Goal: Task Accomplishment & Management: Use online tool/utility

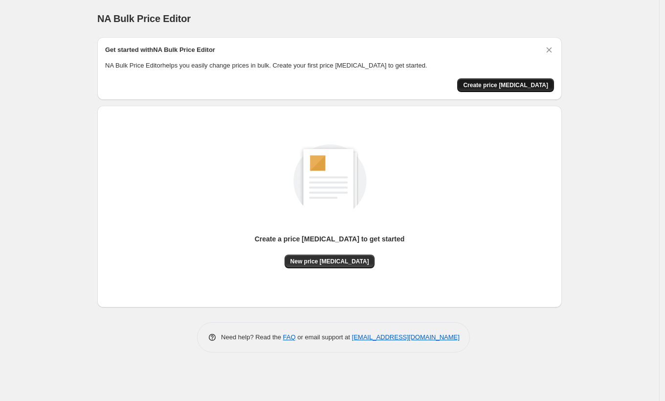
click at [529, 82] on span "Create price change job" at bounding box center [505, 85] width 85 height 8
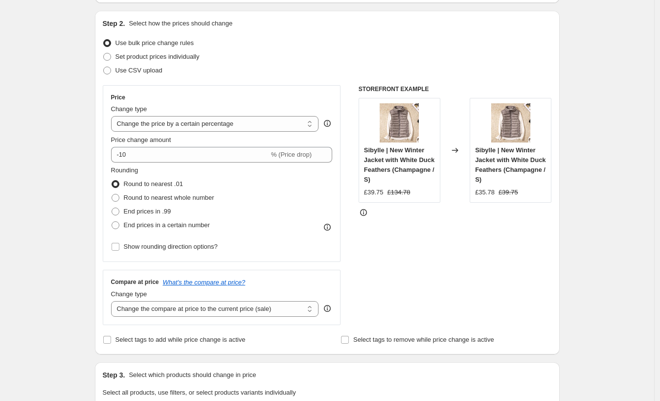
scroll to position [95, 0]
click at [247, 125] on select "Change the price to a certain amount Change the price by a certain amount Chang…" at bounding box center [215, 123] width 208 height 16
click at [260, 98] on div "Price" at bounding box center [222, 97] width 222 height 8
click at [240, 133] on div "Price Change type Change the price to a certain amount Change the price by a ce…" at bounding box center [222, 173] width 222 height 160
click at [235, 126] on select "Change the price to a certain amount Change the price by a certain amount Chang…" at bounding box center [215, 123] width 208 height 16
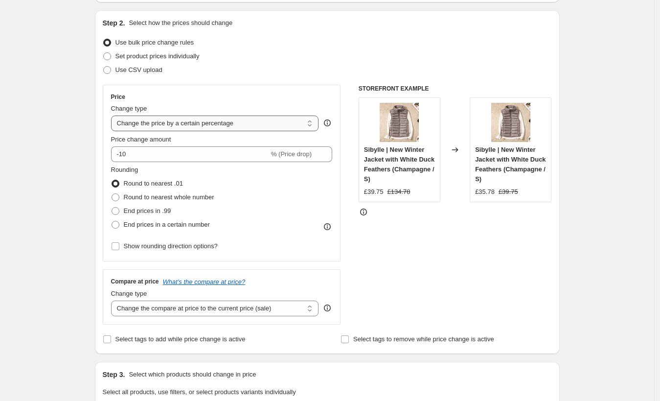
select select "by"
click at [113, 115] on select "Change the price to a certain amount Change the price by a certain amount Chang…" at bounding box center [215, 123] width 208 height 16
click at [243, 128] on select "Change the price to a certain amount Change the price by a certain amount Chang…" at bounding box center [215, 123] width 208 height 16
click at [113, 115] on select "Change the price to a certain amount Change the price by a certain amount Chang…" at bounding box center [215, 123] width 208 height 16
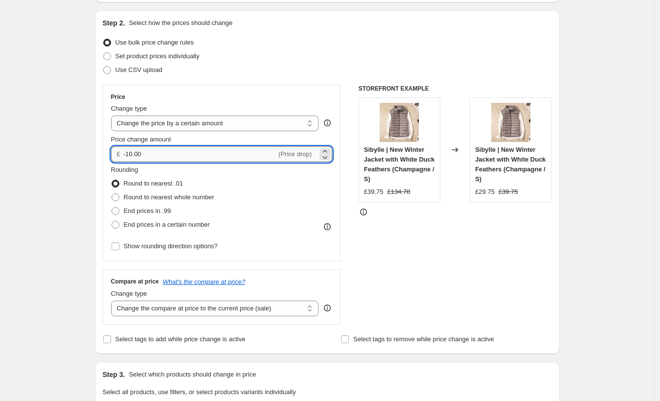
click at [208, 152] on input "-10.00" at bounding box center [199, 154] width 153 height 16
type input "-1"
type input "-0"
type input "0.62"
click at [118, 228] on span at bounding box center [115, 224] width 9 height 9
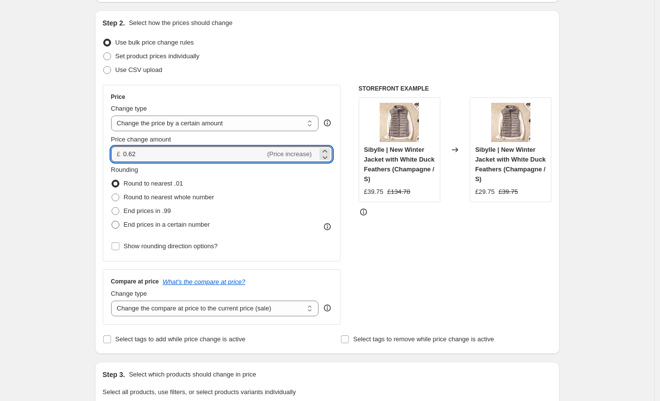
click at [112, 221] on input "End prices in a certain number" at bounding box center [112, 221] width 0 height 0
radio input "true"
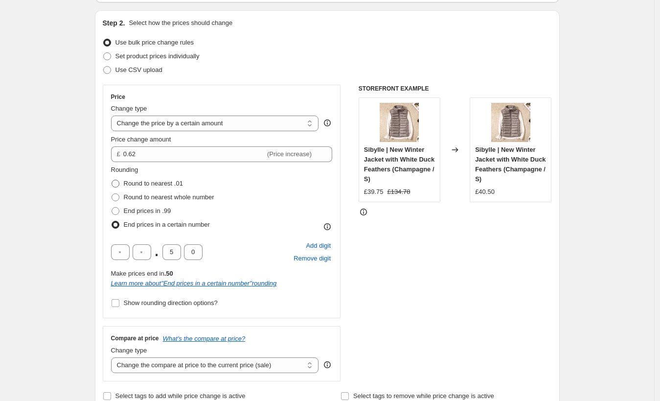
click at [117, 184] on span at bounding box center [116, 183] width 8 height 8
click at [112, 180] on input "Round to nearest .01" at bounding box center [112, 179] width 0 height 0
radio input "true"
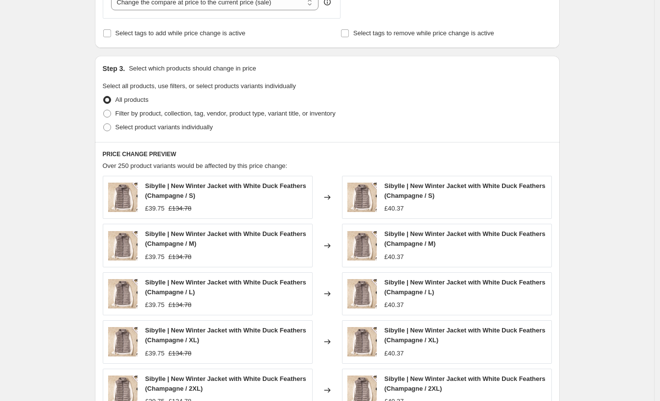
scroll to position [402, 0]
click at [138, 113] on span "Filter by product, collection, tag, vendor, product type, variant title, or inv…" at bounding box center [225, 112] width 220 height 7
click at [104, 110] on input "Filter by product, collection, tag, vendor, product type, variant title, or inv…" at bounding box center [103, 109] width 0 height 0
radio input "true"
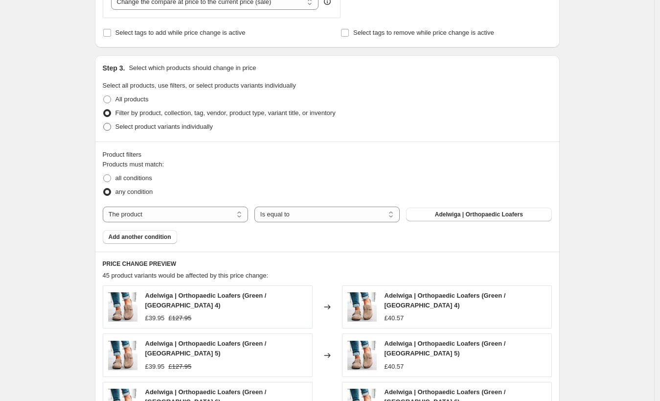
click at [167, 131] on label "Select product variants individually" at bounding box center [158, 127] width 110 height 14
click at [104, 123] on input "Select product variants individually" at bounding box center [103, 123] width 0 height 0
radio input "true"
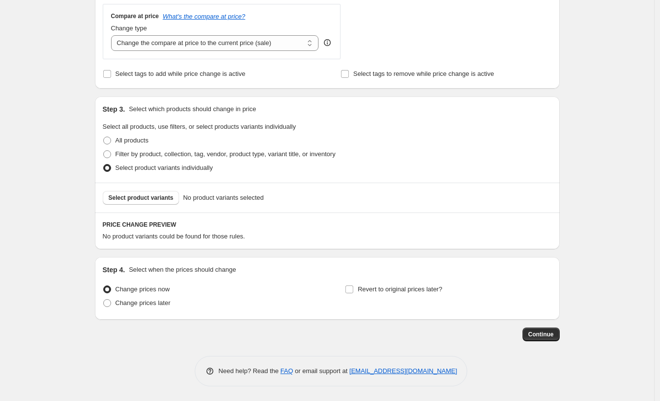
scroll to position [359, 0]
click at [159, 156] on span "Filter by product, collection, tag, vendor, product type, variant title, or inv…" at bounding box center [225, 154] width 220 height 7
click at [104, 152] on input "Filter by product, collection, tag, vendor, product type, variant title, or inv…" at bounding box center [103, 151] width 0 height 0
radio input "true"
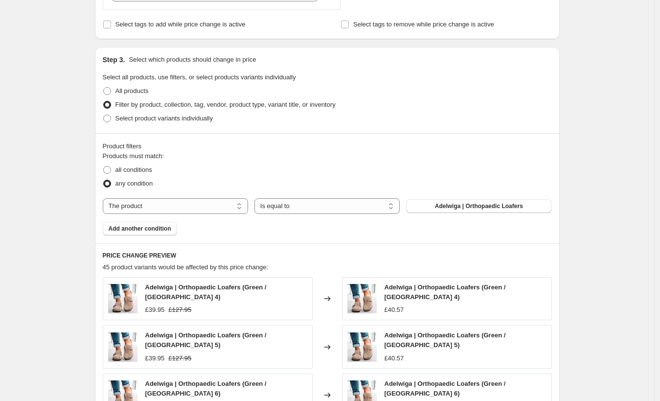
scroll to position [411, 0]
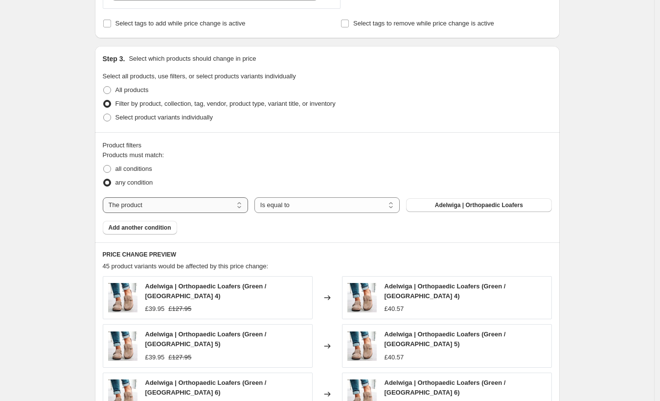
click at [158, 203] on select "The product The product's collection The product's tag The product's vendor The…" at bounding box center [175, 205] width 145 height 16
click at [248, 176] on div "any condition" at bounding box center [327, 183] width 449 height 14
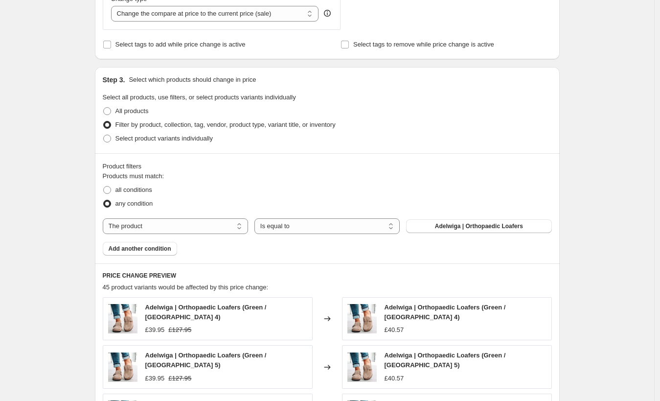
scroll to position [399, 0]
